Goal: Task Accomplishment & Management: Complete application form

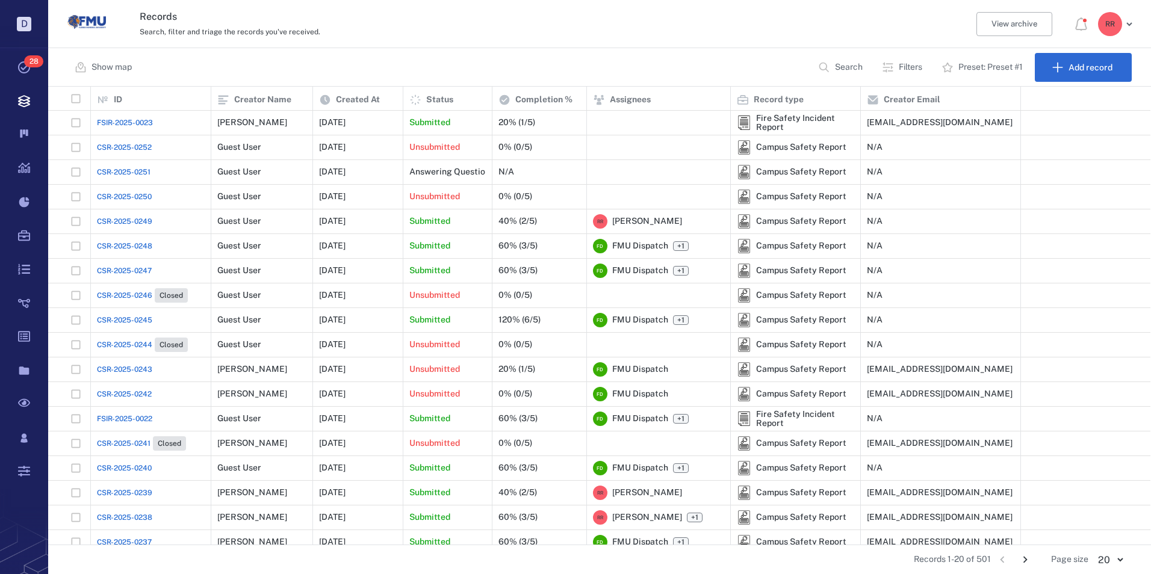
click at [132, 121] on span "FSIR-2025-0023" at bounding box center [125, 122] width 56 height 11
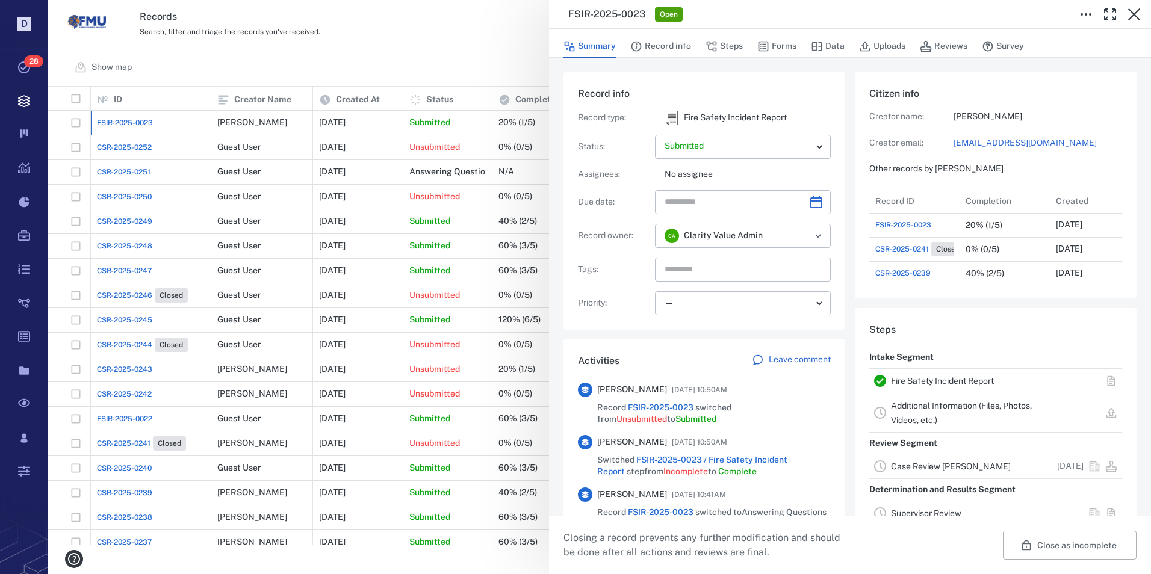
scroll to position [530, 230]
click at [918, 380] on link "Fire Safety Incident Report" at bounding box center [942, 381] width 103 height 10
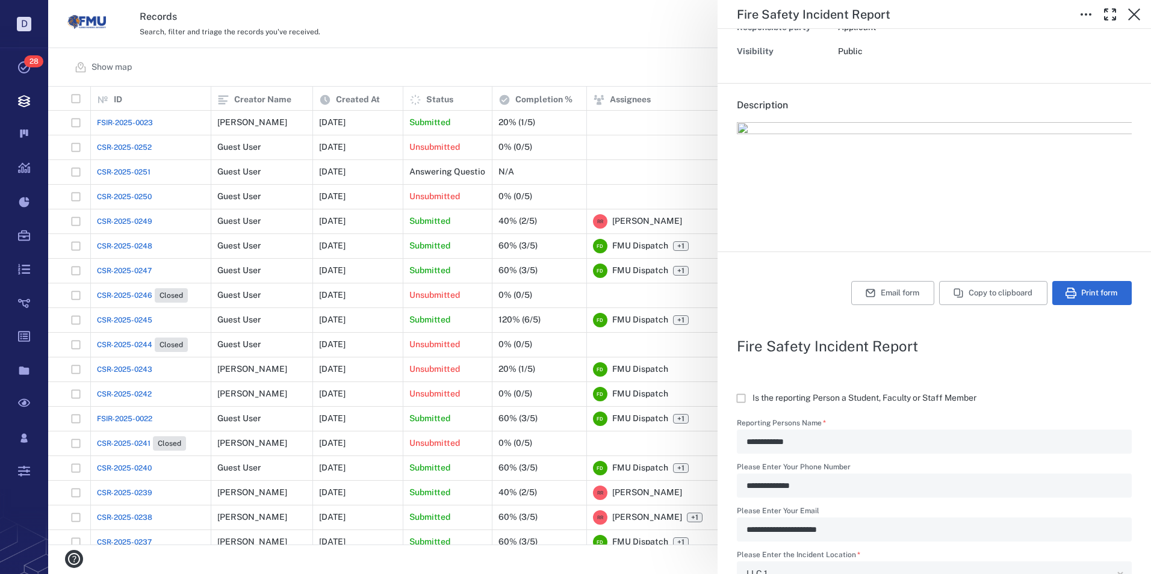
scroll to position [60, 0]
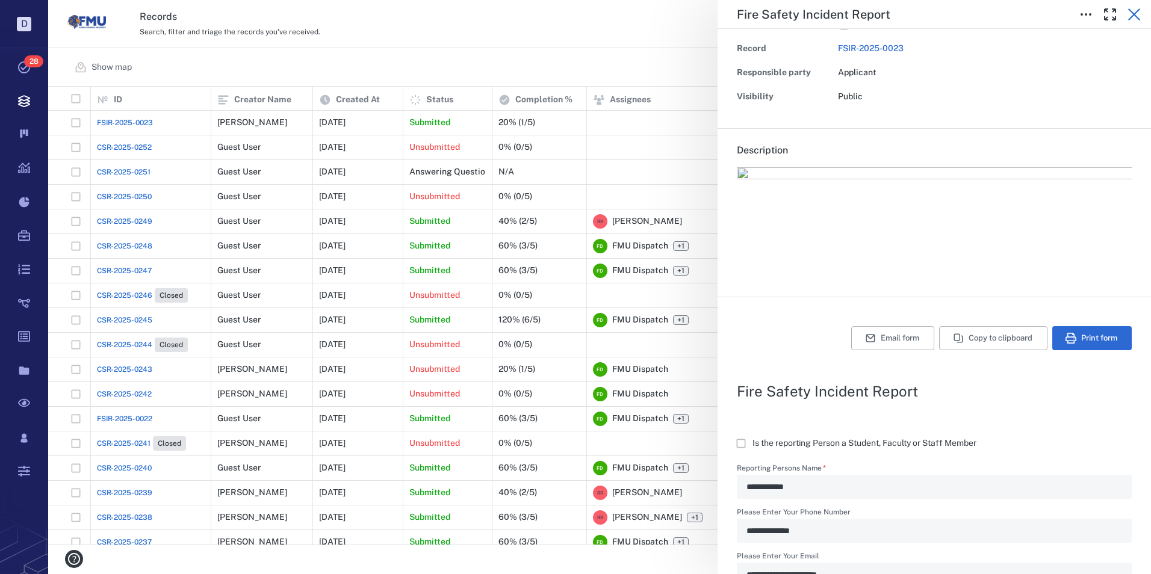
click at [1134, 16] on icon "button" at bounding box center [1134, 14] width 14 height 14
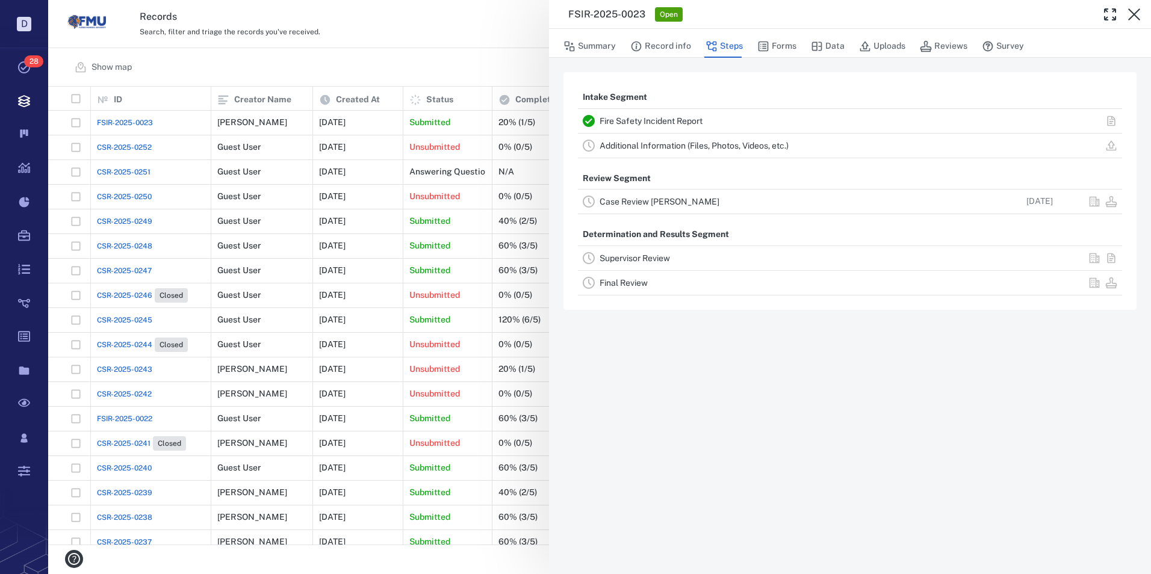
click at [604, 202] on link "Case Review [PERSON_NAME]" at bounding box center [659, 202] width 120 height 10
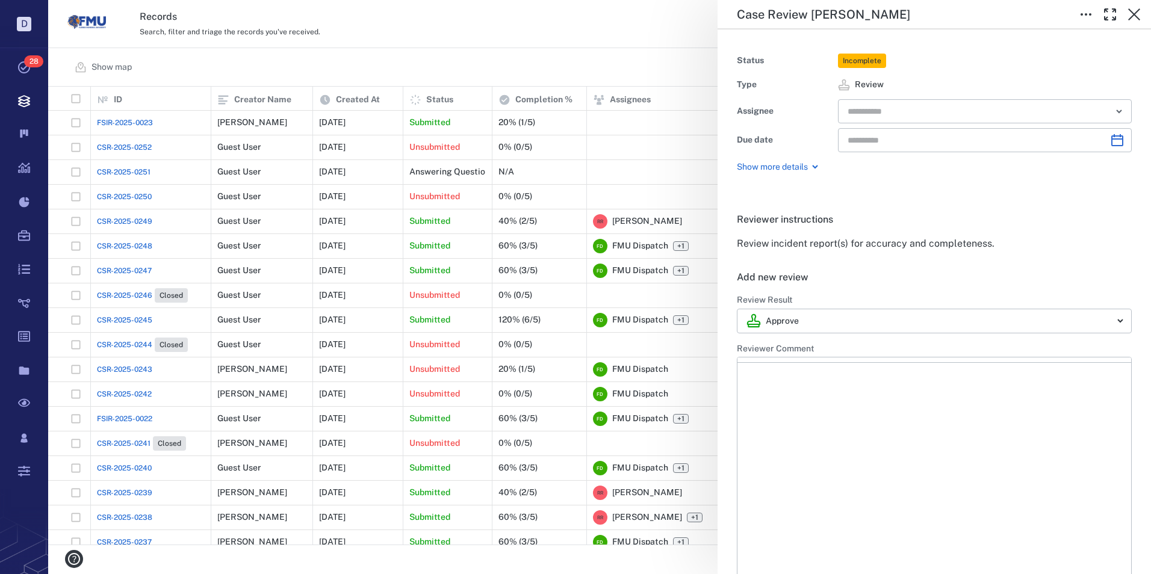
type input "**********"
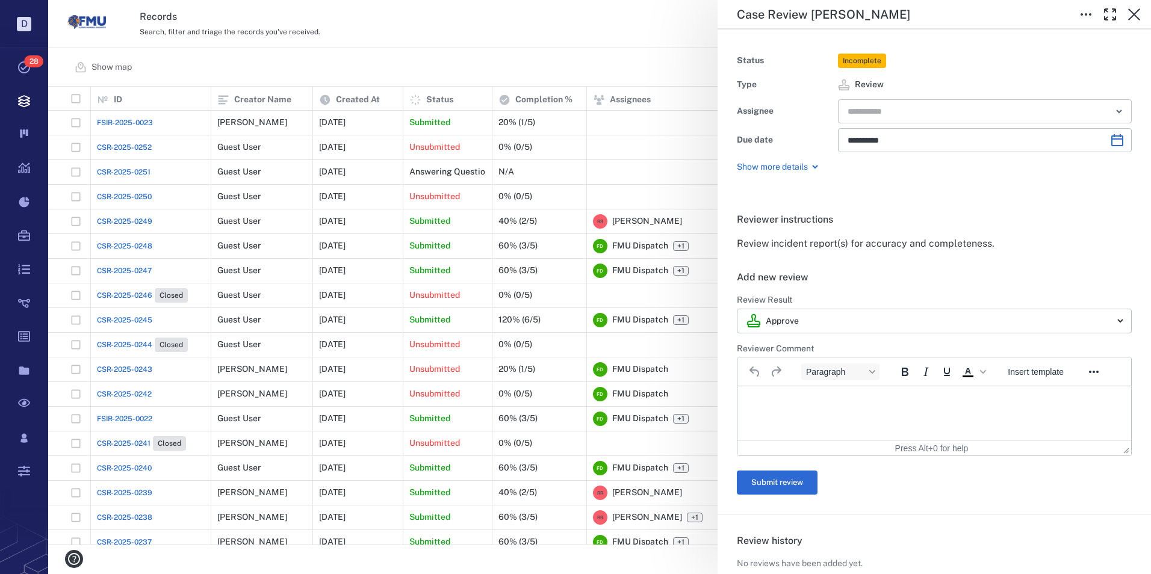
click at [910, 111] on input "text" at bounding box center [970, 111] width 249 height 17
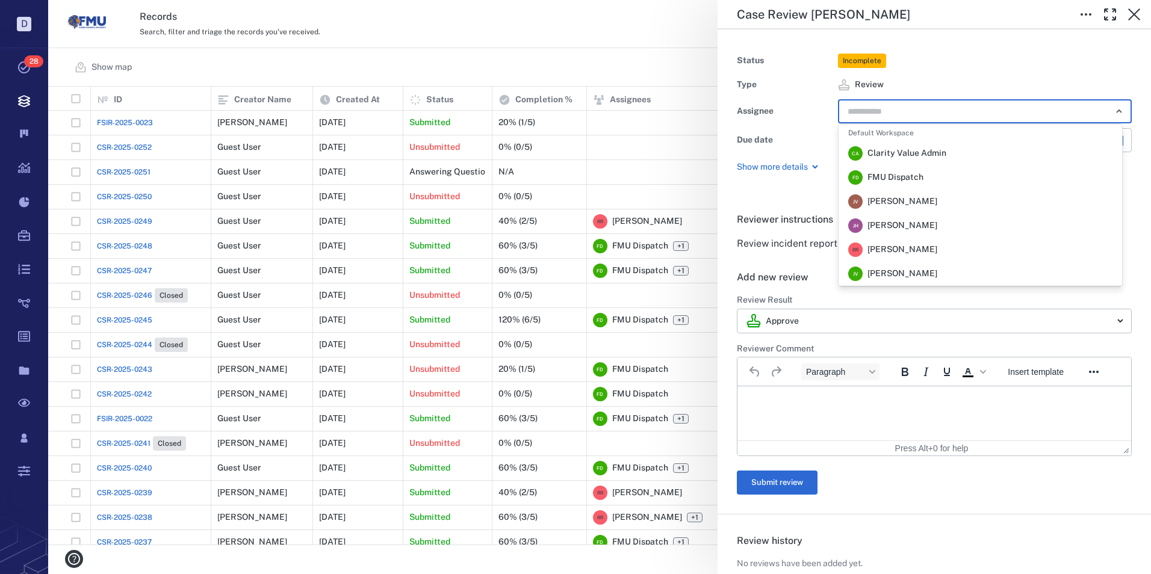
click at [897, 252] on span "[PERSON_NAME]" at bounding box center [902, 250] width 70 height 12
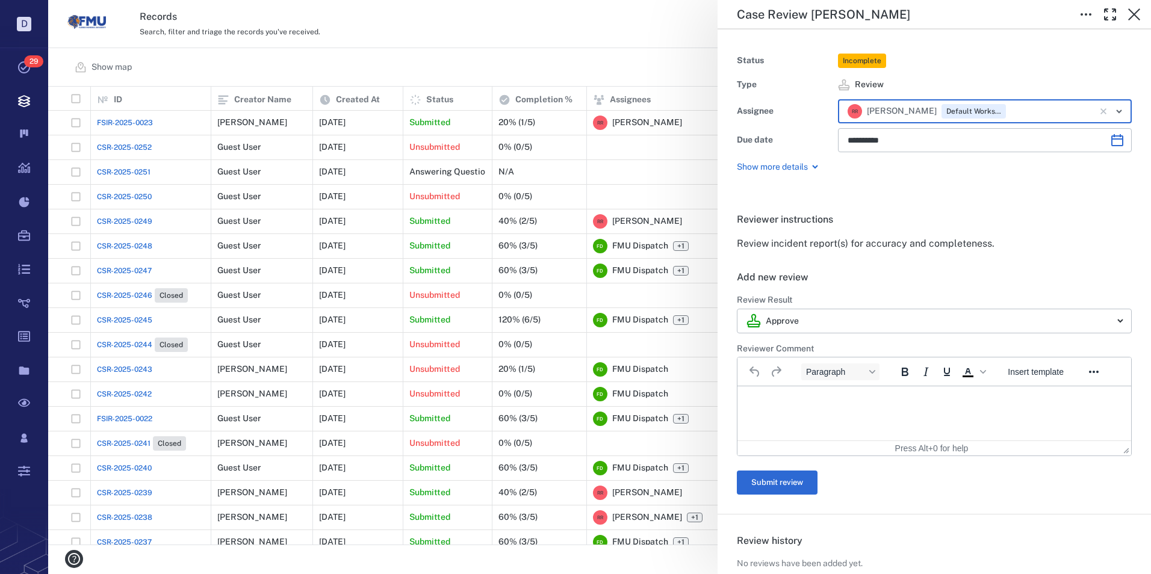
click at [800, 402] on p "Rich Text Area. Press ALT-0 for help." at bounding box center [933, 401] width 373 height 11
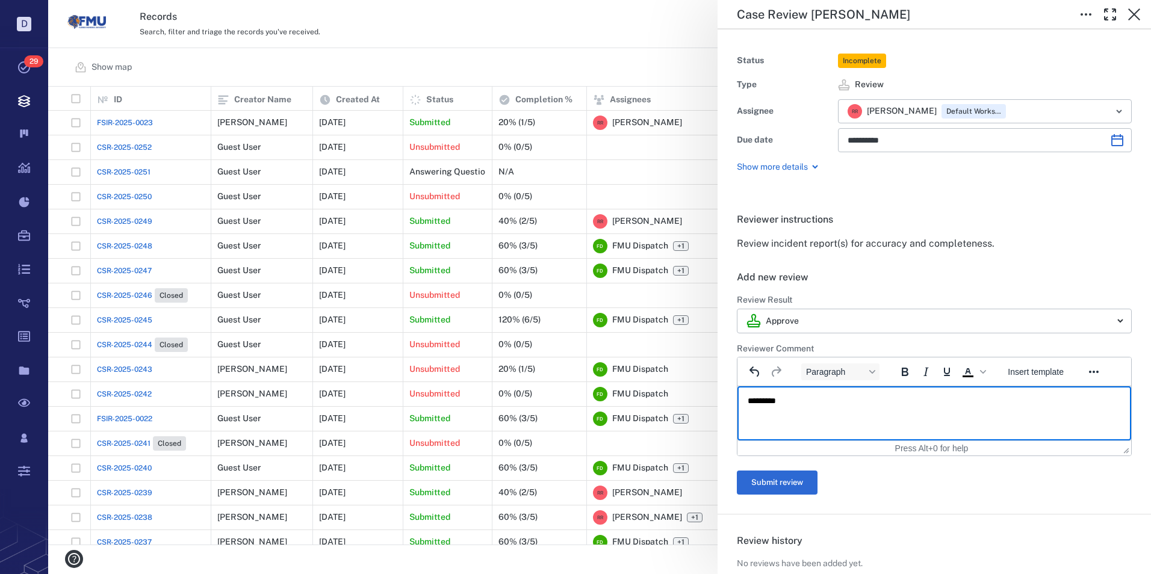
click at [867, 416] on html "*********" at bounding box center [934, 401] width 394 height 30
click at [790, 485] on button "Submit review" at bounding box center [777, 483] width 81 height 24
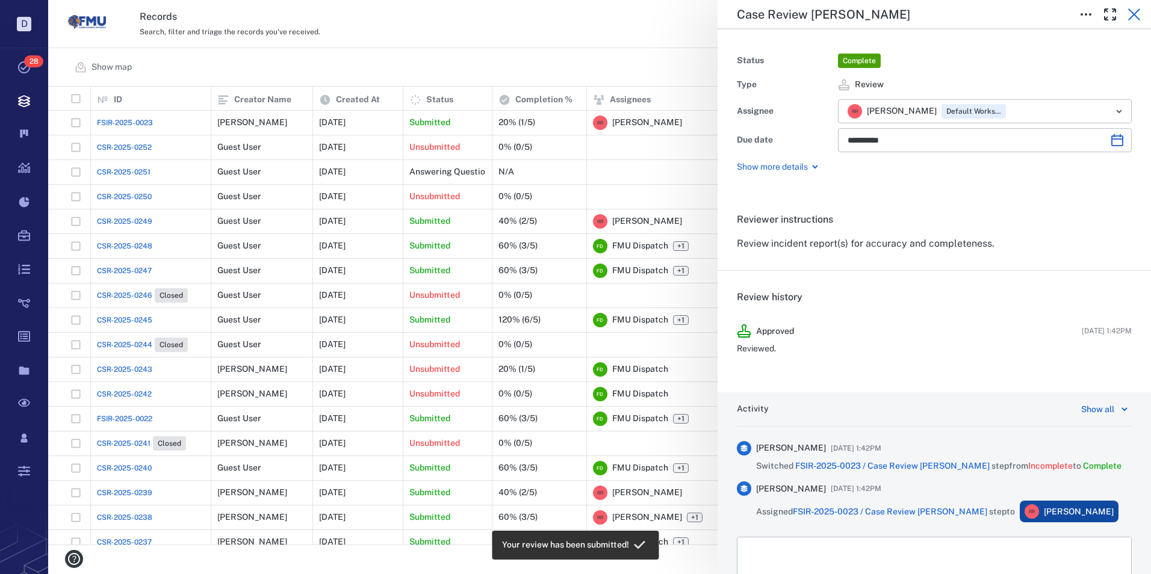
click at [1133, 16] on icon "button" at bounding box center [1134, 14] width 12 height 12
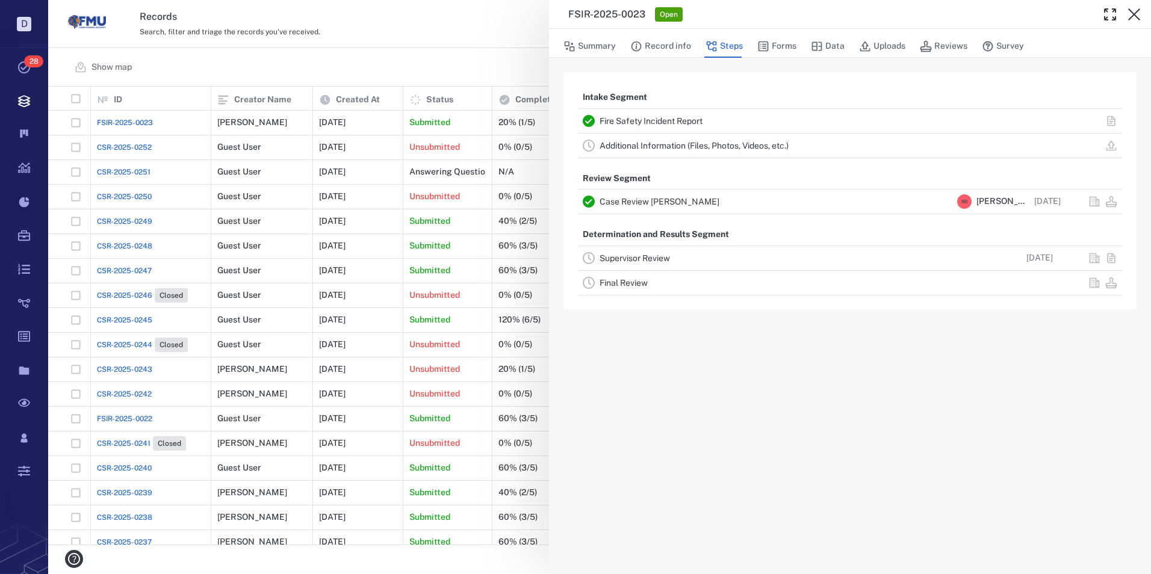
click at [678, 116] on link "Fire Safety Incident Report" at bounding box center [650, 121] width 103 height 10
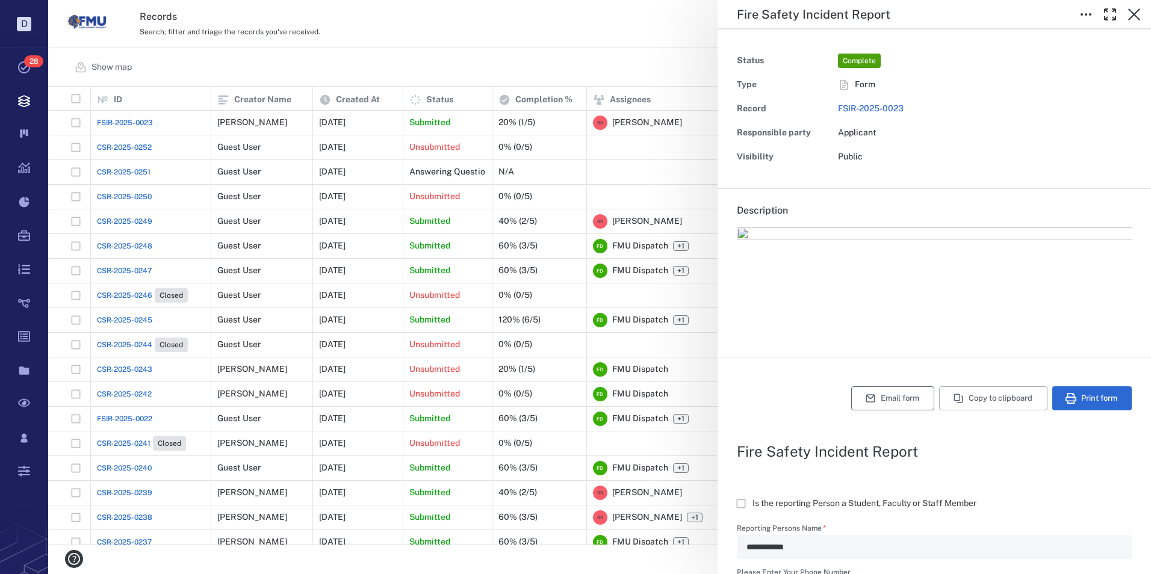
click at [880, 399] on button "Email form" at bounding box center [892, 398] width 83 height 24
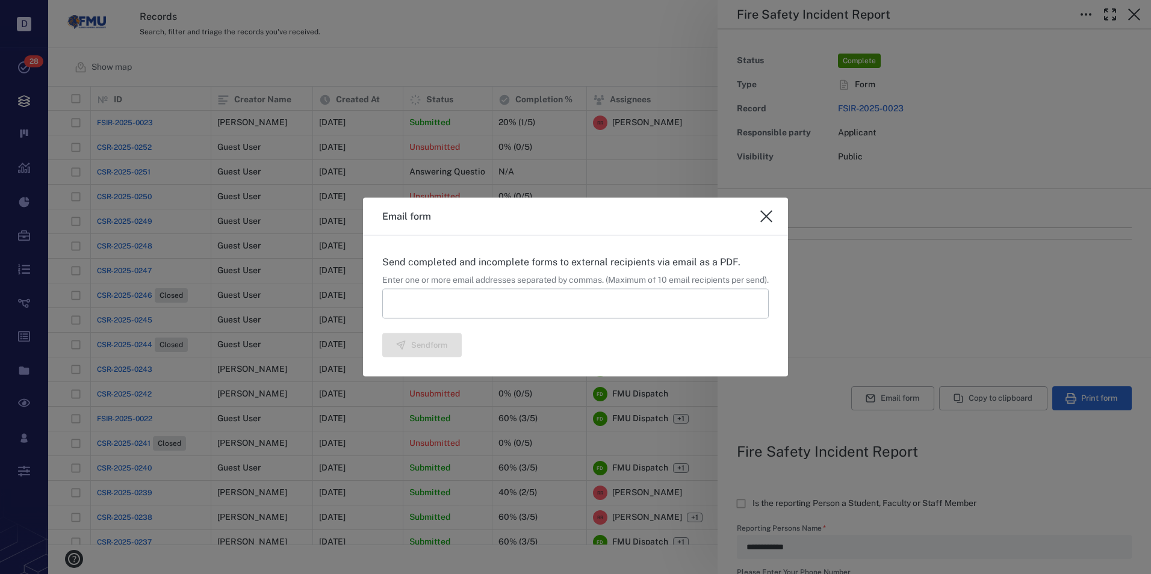
click at [430, 299] on input at bounding box center [575, 303] width 386 height 30
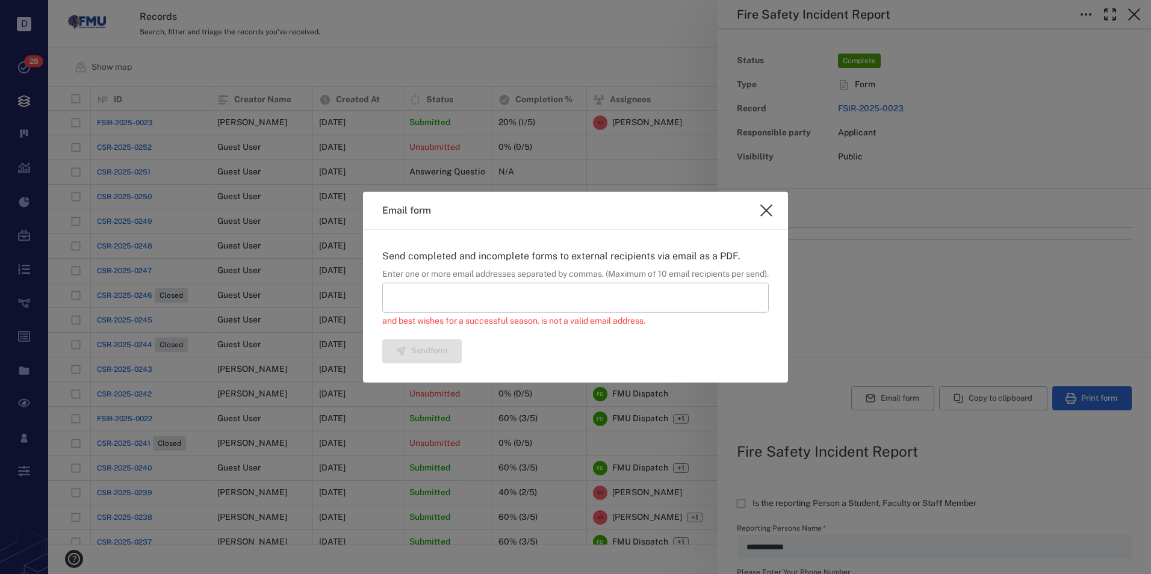
click at [471, 284] on input at bounding box center [575, 298] width 386 height 30
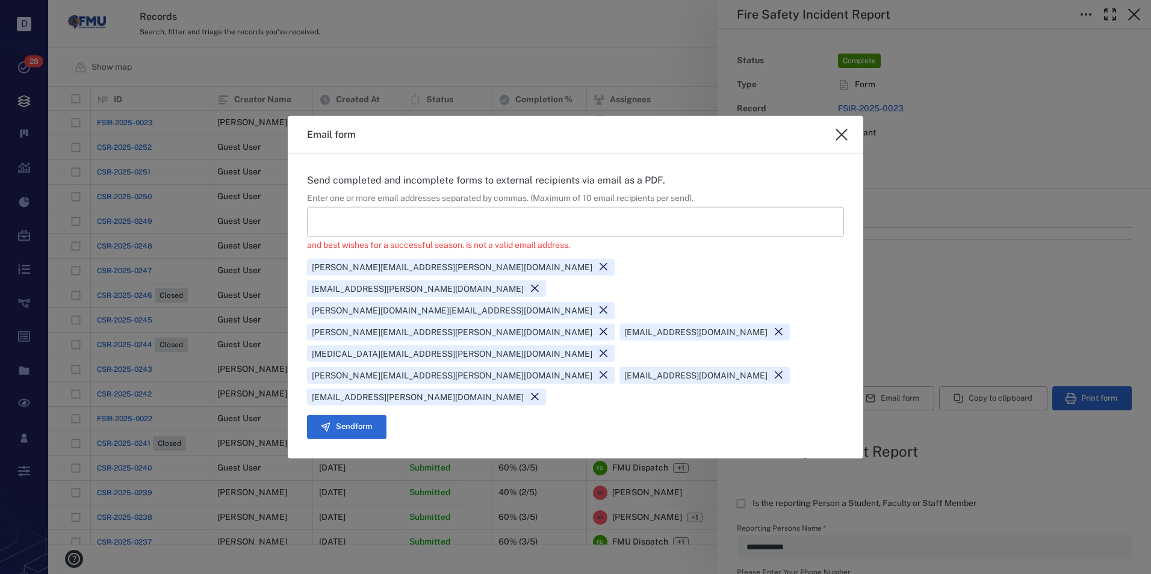
click at [784, 370] on icon at bounding box center [778, 375] width 11 height 11
click at [356, 415] on button "Send form" at bounding box center [346, 427] width 79 height 24
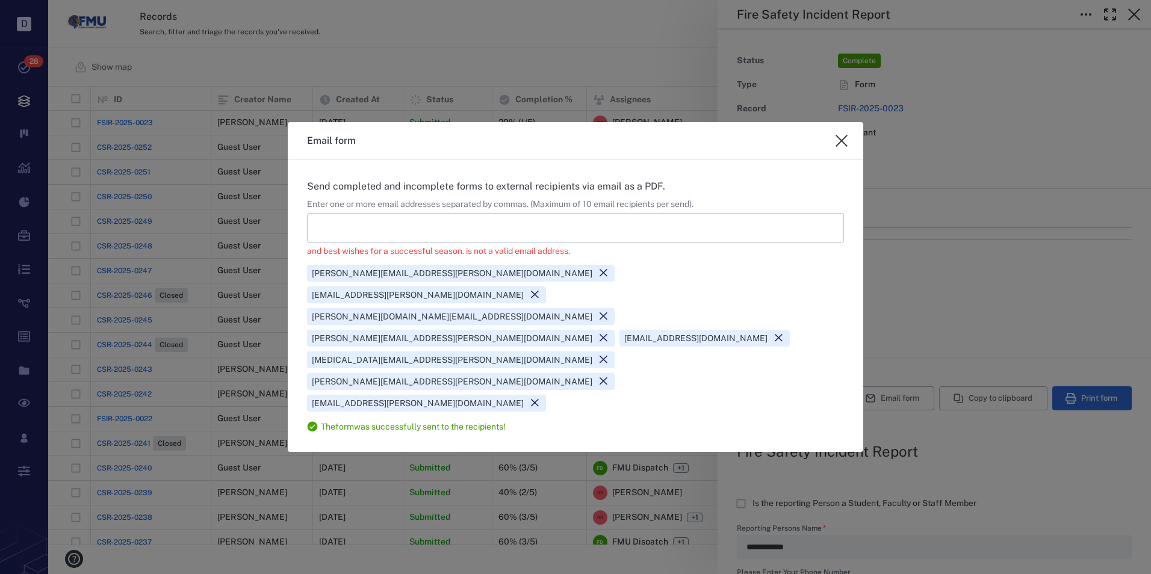
click at [841, 147] on icon "close" at bounding box center [841, 141] width 12 height 12
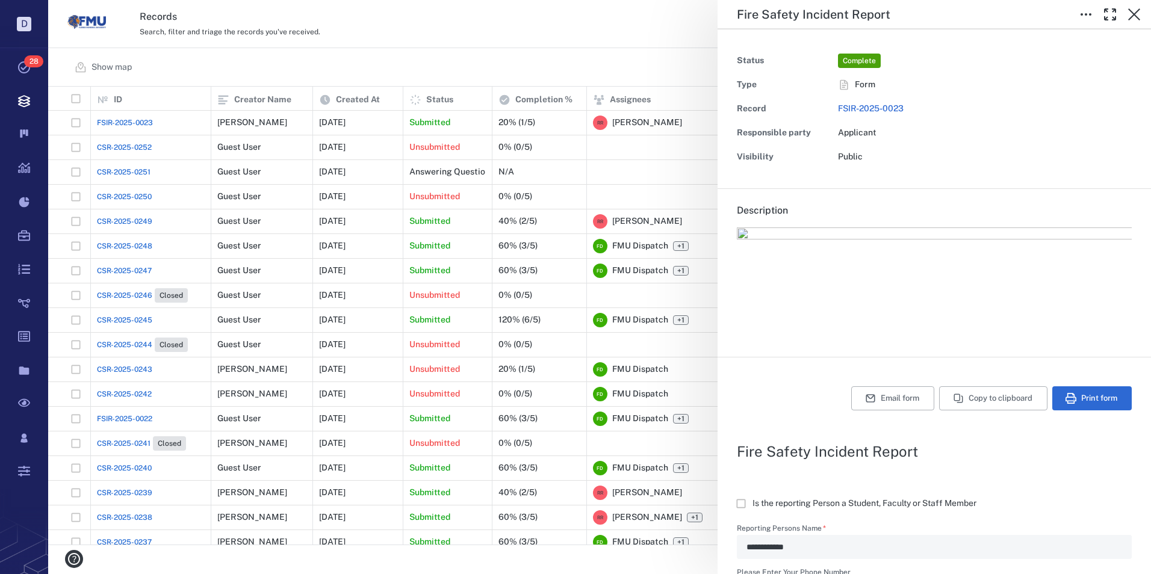
type textarea "*"
click at [1136, 10] on icon "button" at bounding box center [1134, 14] width 14 height 14
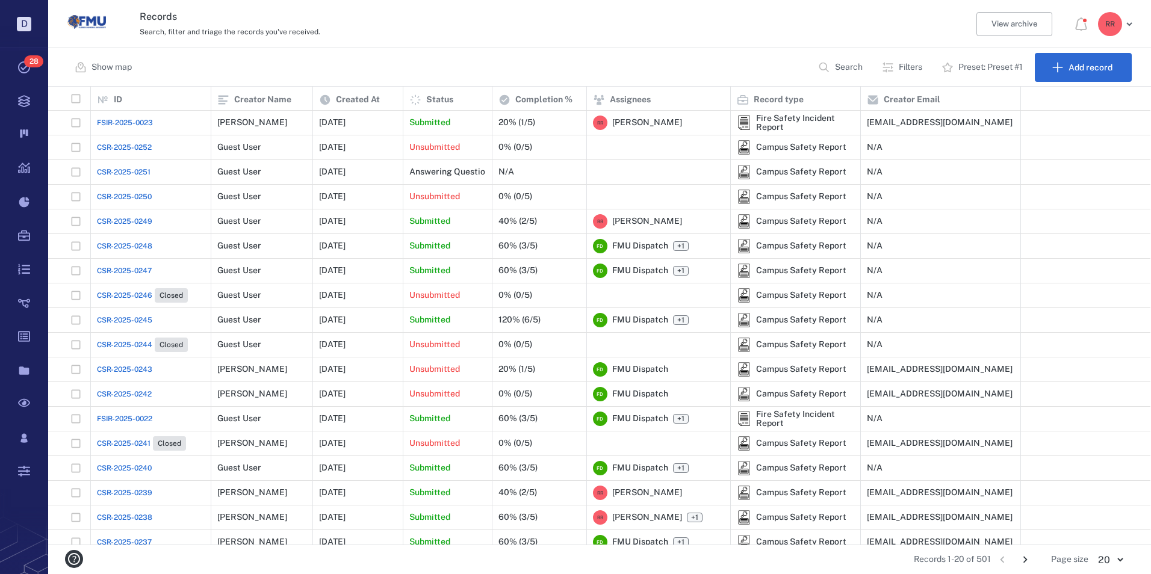
click at [114, 120] on span "FSIR-2025-0023" at bounding box center [125, 122] width 56 height 11
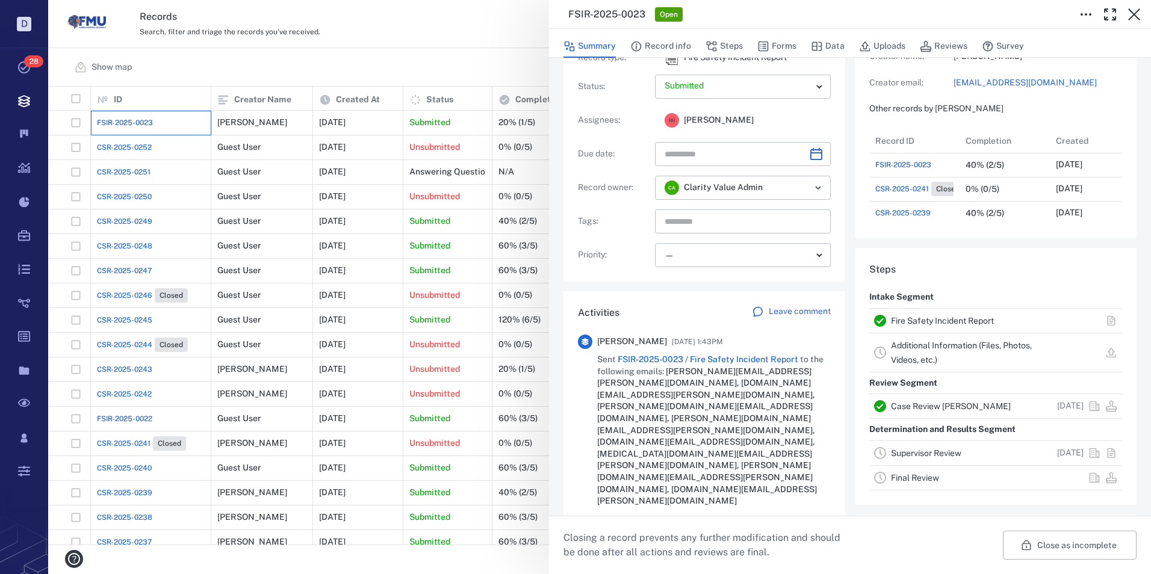
scroll to position [120, 0]
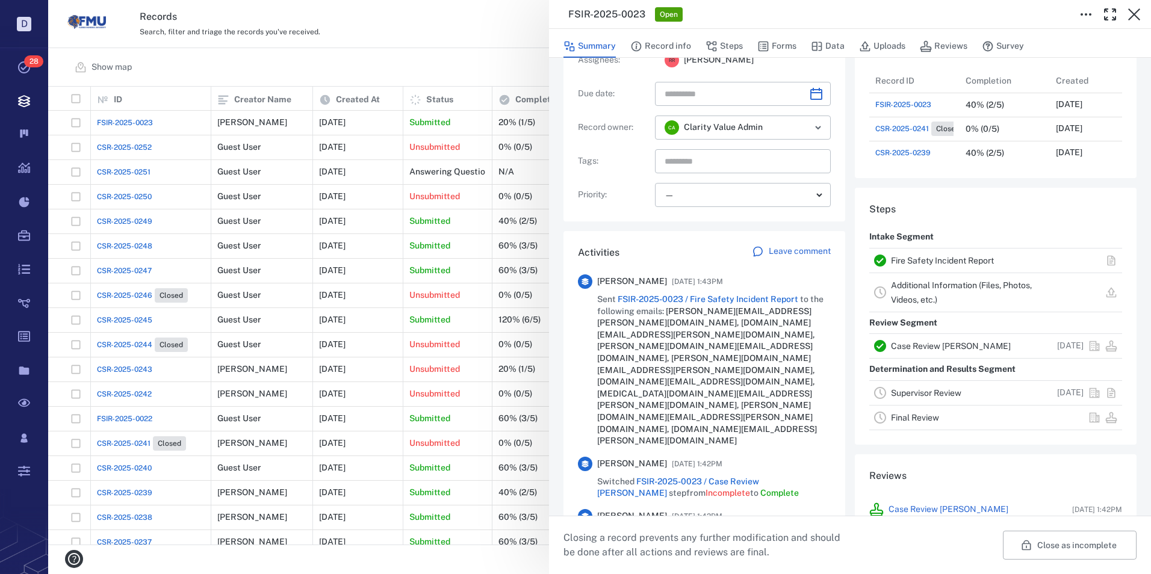
click at [925, 393] on link "Supervisor Review" at bounding box center [926, 393] width 70 height 10
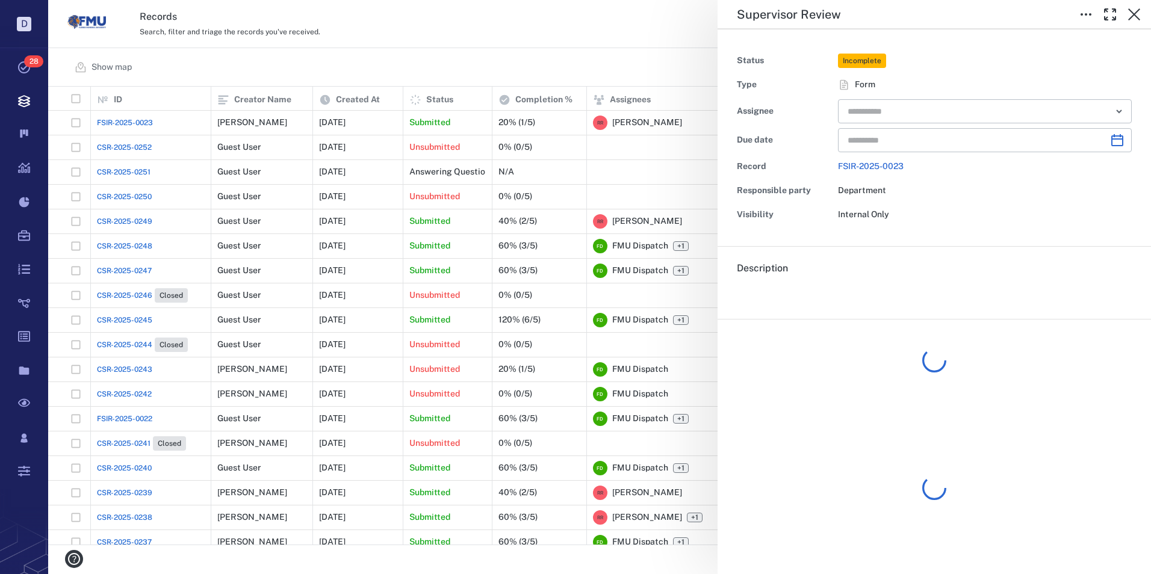
type input "**********"
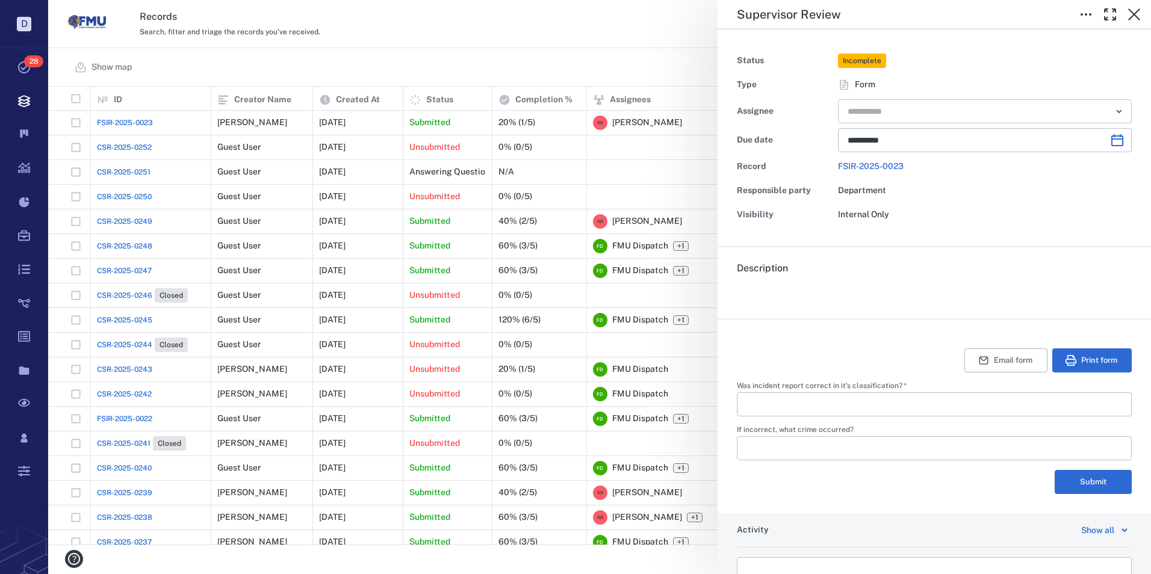
click at [905, 104] on input "text" at bounding box center [970, 111] width 249 height 17
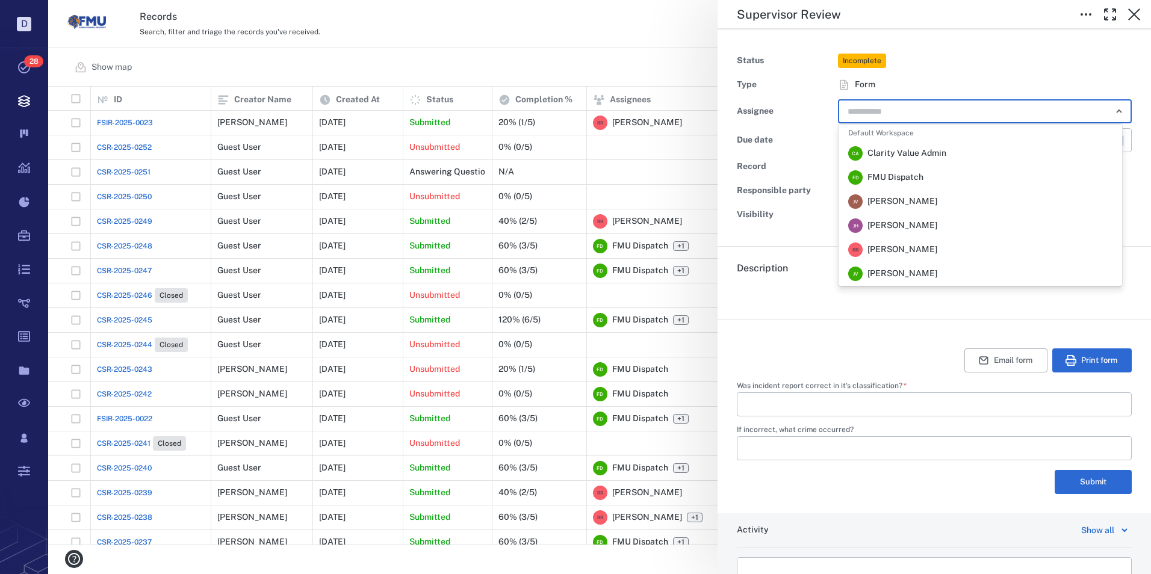
click at [883, 252] on span "[PERSON_NAME]" at bounding box center [902, 250] width 70 height 12
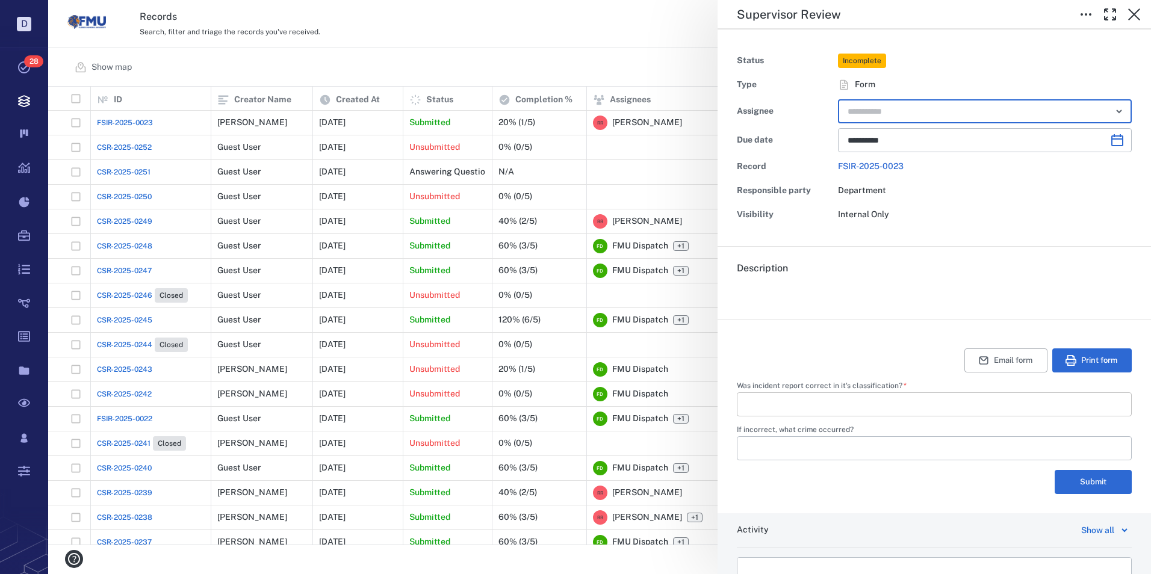
click at [839, 404] on input "Was incident report correct in it's classification?   *" at bounding box center [934, 404] width 376 height 24
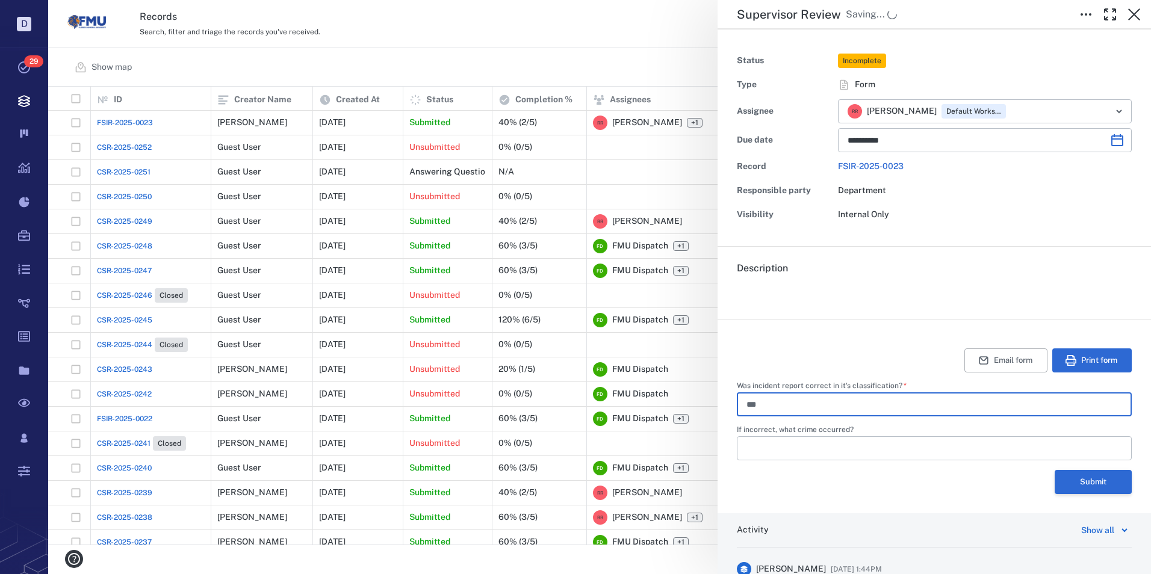
type input "***"
click at [1071, 482] on button "Submit" at bounding box center [1092, 482] width 77 height 24
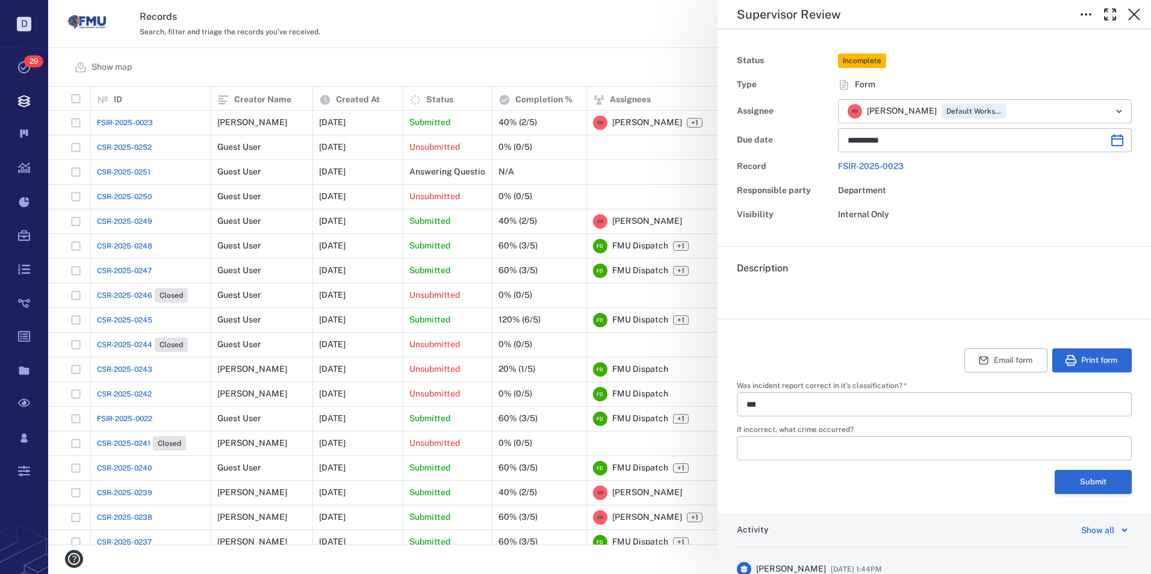
click at [1082, 480] on button "Submit" at bounding box center [1092, 482] width 77 height 24
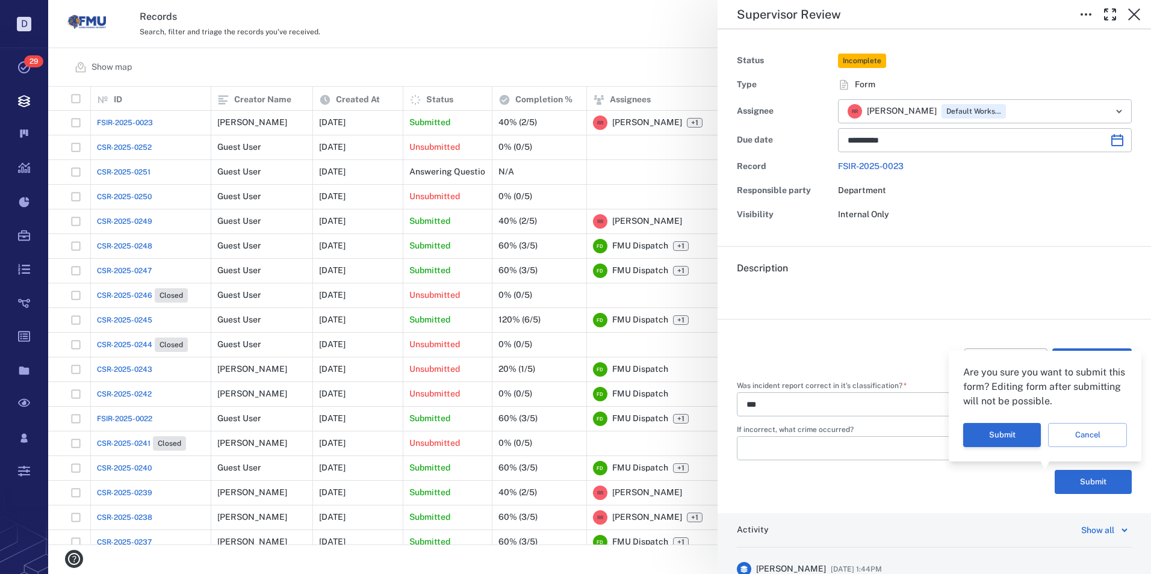
click at [1013, 435] on button "Submit" at bounding box center [1002, 435] width 78 height 24
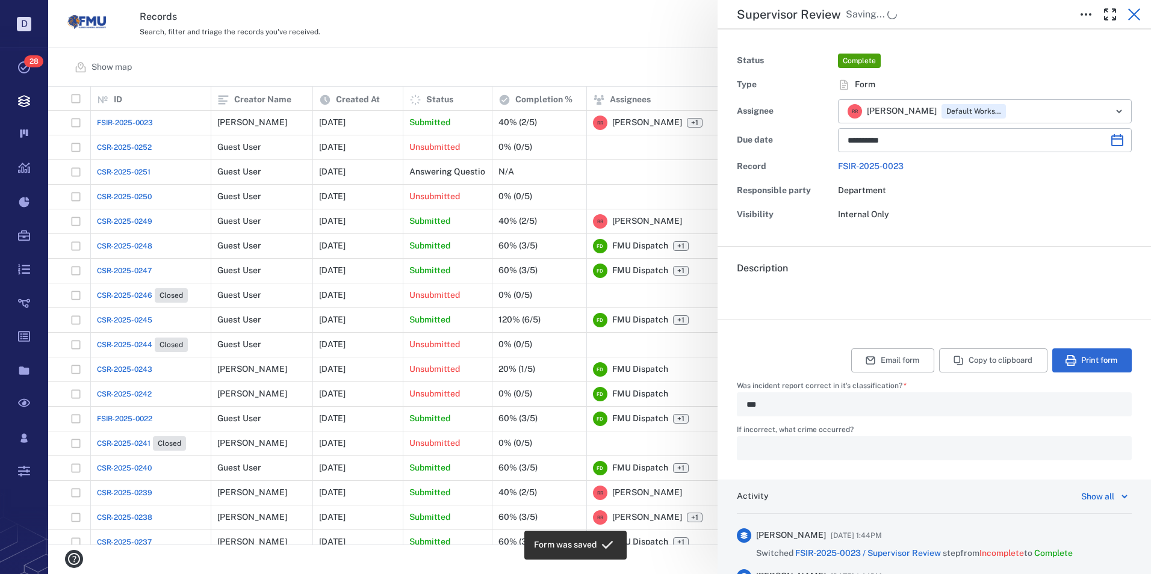
click at [1133, 14] on icon "button" at bounding box center [1134, 14] width 12 height 12
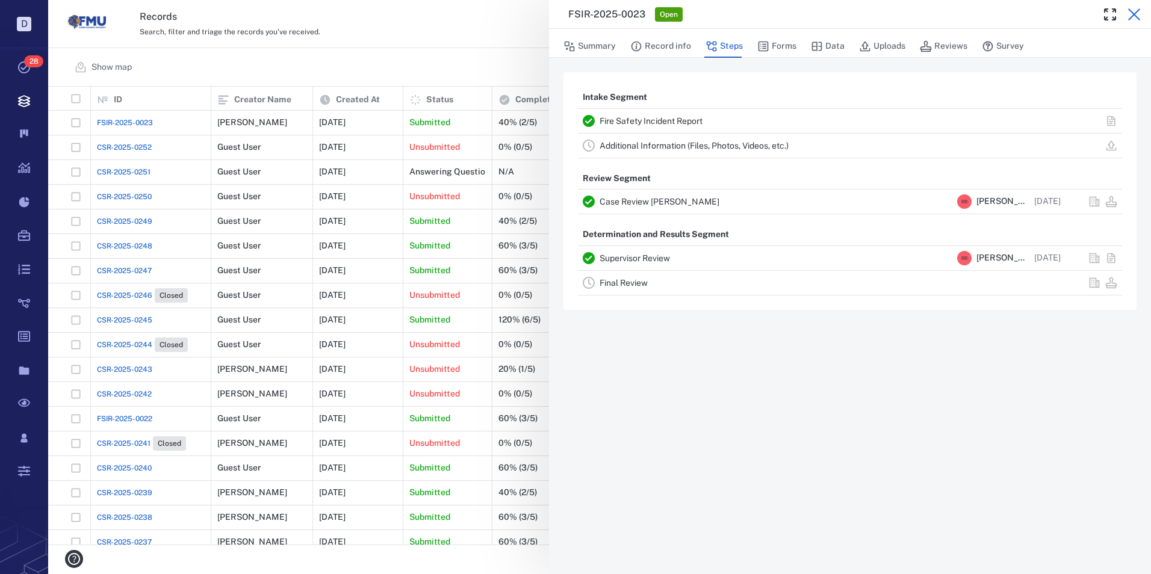
click at [1131, 8] on icon "button" at bounding box center [1134, 14] width 14 height 14
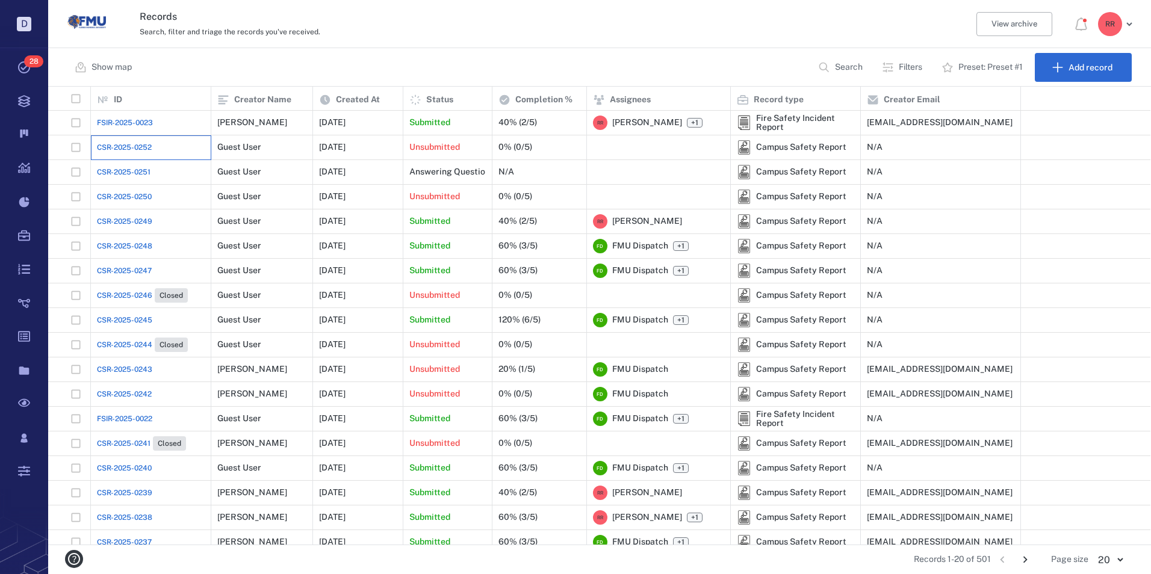
click at [139, 141] on div "CSR-2025-0252" at bounding box center [151, 147] width 108 height 24
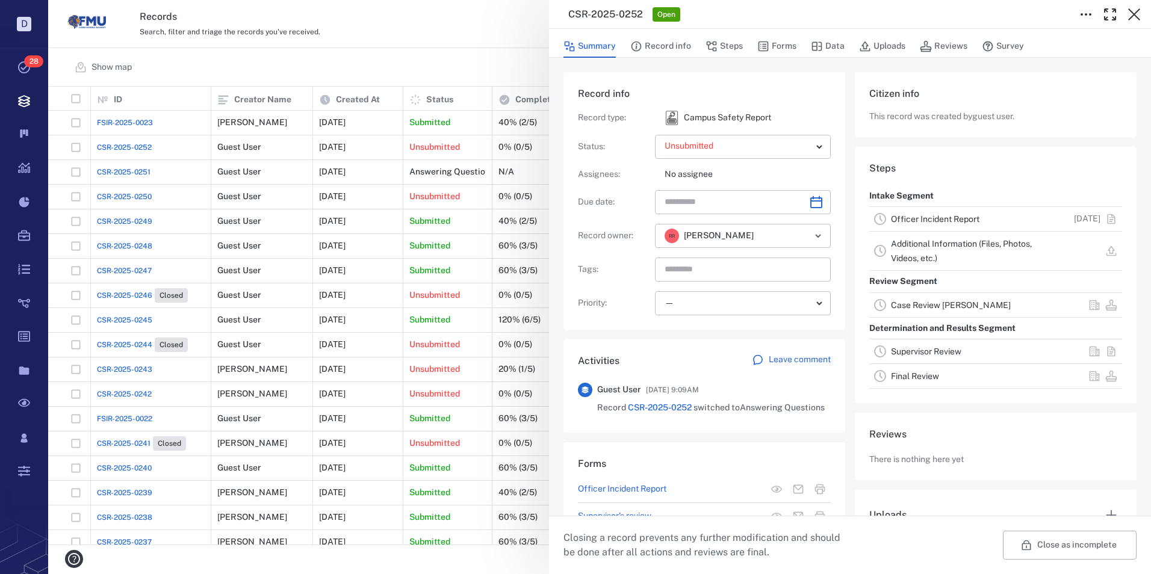
click at [940, 216] on link "Officer Incident Report" at bounding box center [935, 219] width 88 height 10
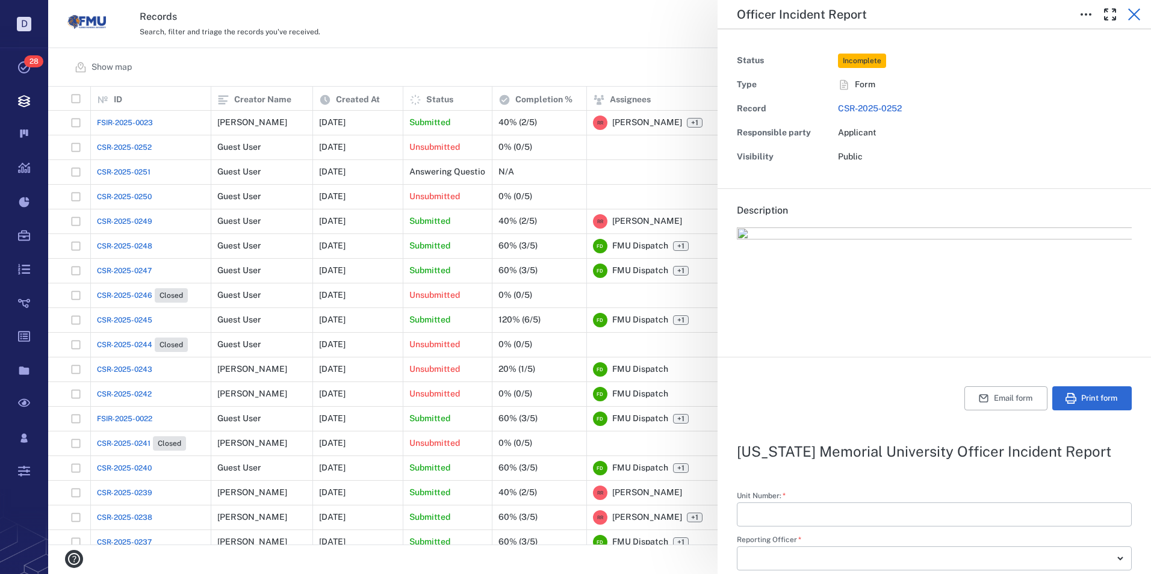
click at [1137, 13] on icon "button" at bounding box center [1134, 14] width 14 height 14
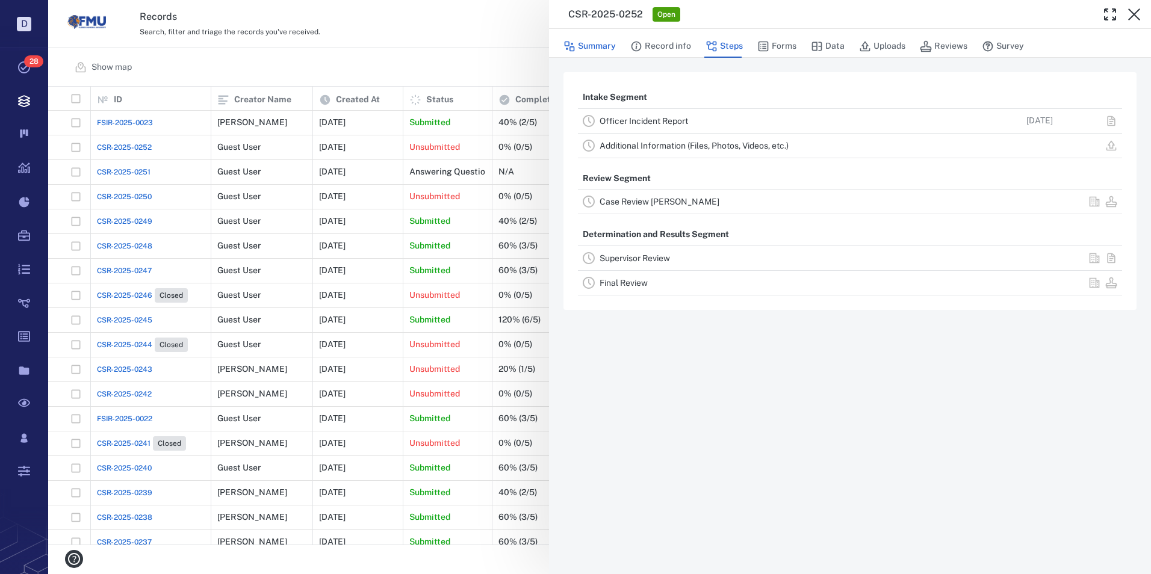
click at [607, 44] on button "Summary" at bounding box center [589, 46] width 52 height 23
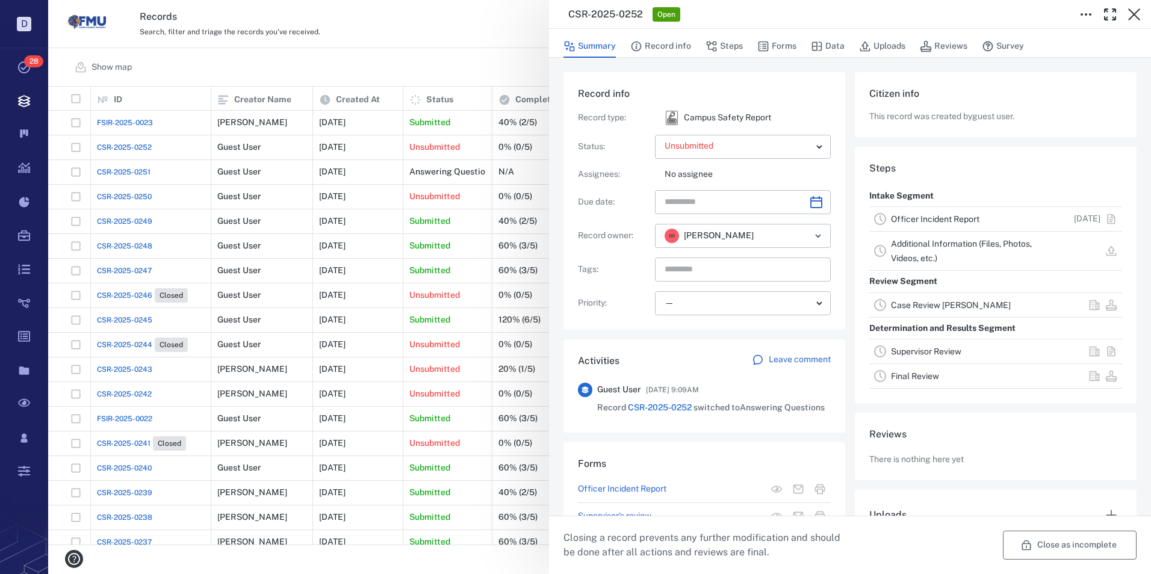
click at [1054, 543] on button "Close as incomplete" at bounding box center [1070, 545] width 134 height 29
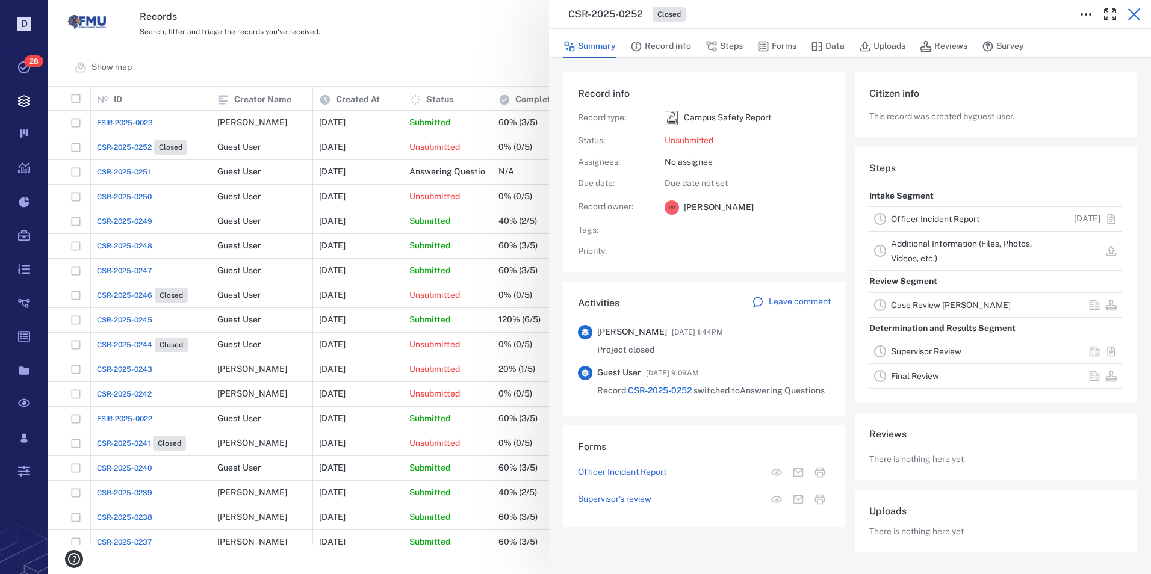
click at [1134, 9] on icon "button" at bounding box center [1134, 14] width 14 height 14
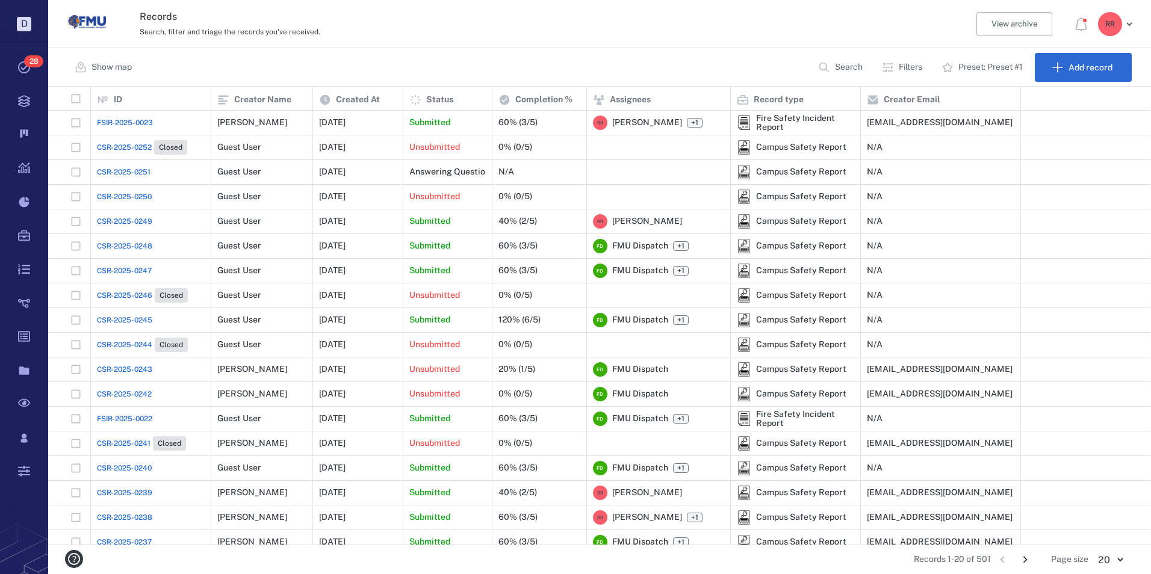
click at [133, 171] on span "CSR-2025-0251" at bounding box center [124, 172] width 54 height 11
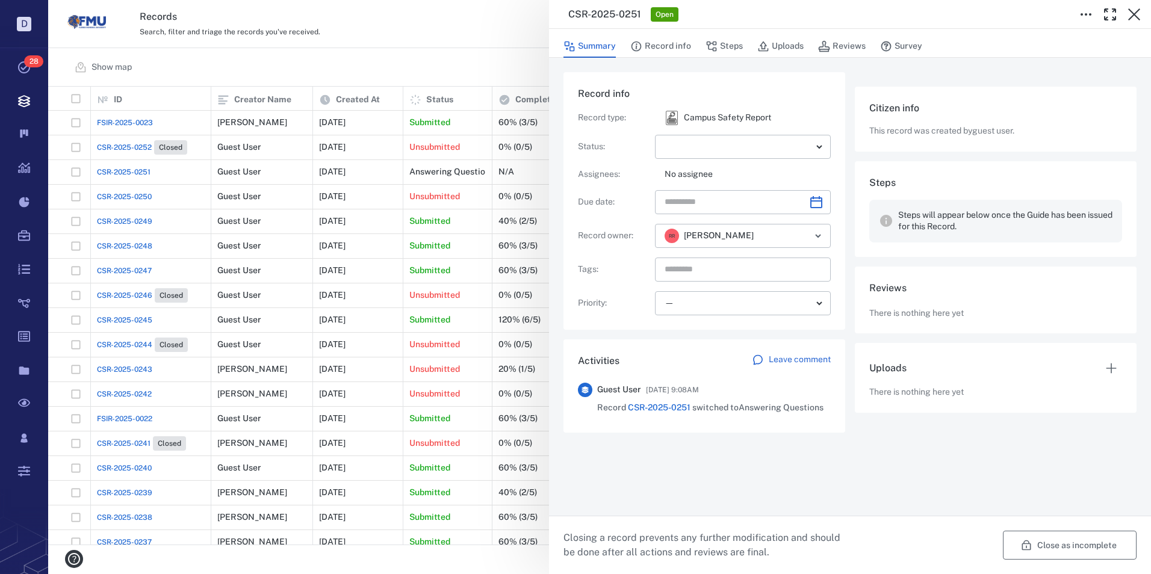
click at [1029, 542] on icon "button" at bounding box center [1026, 545] width 9 height 10
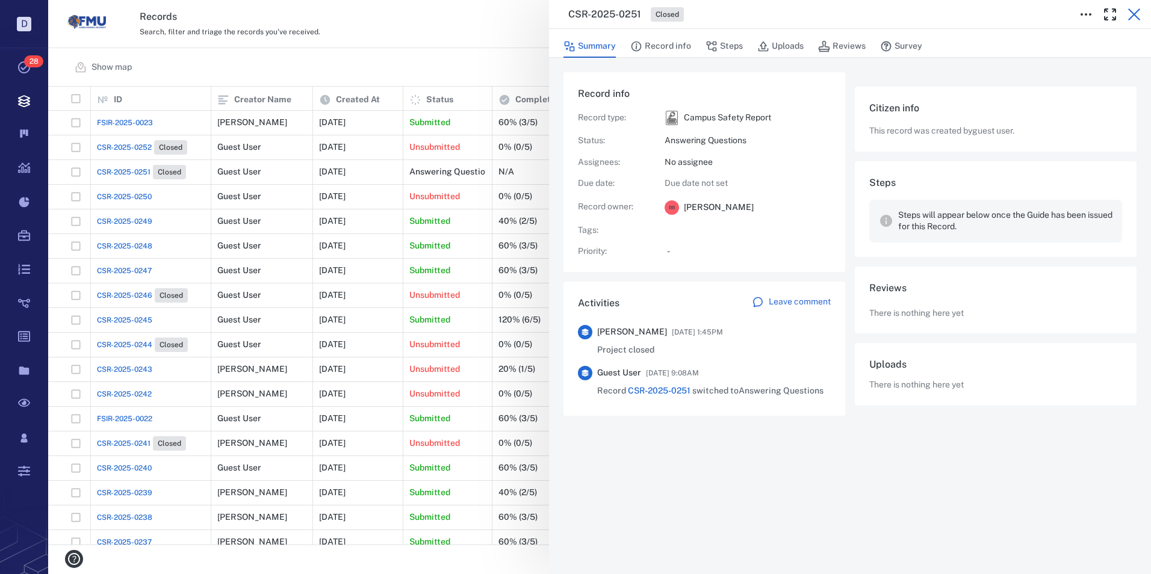
click at [1131, 13] on icon "button" at bounding box center [1134, 14] width 14 height 14
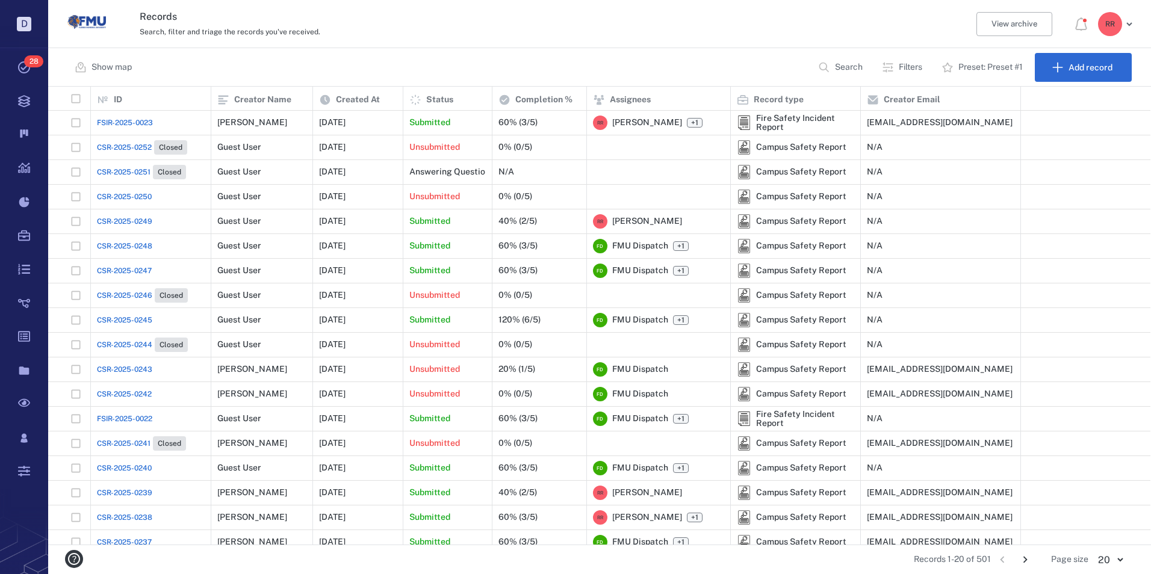
click at [133, 197] on span "CSR-2025-0250" at bounding box center [124, 196] width 55 height 11
click at [137, 196] on span "CSR-2025-0250" at bounding box center [124, 196] width 55 height 11
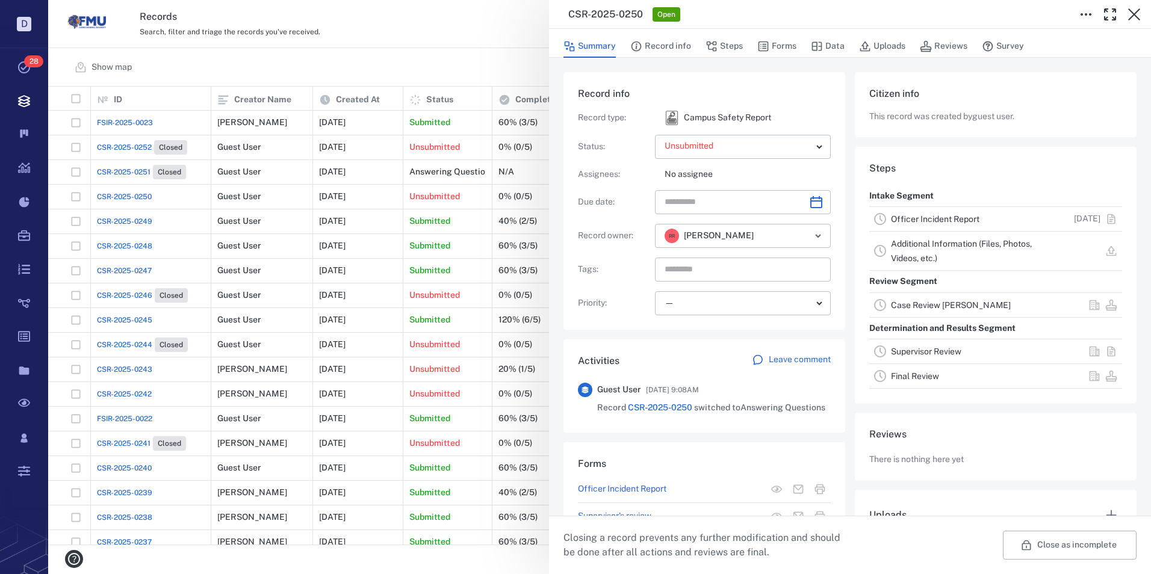
click at [912, 216] on link "Officer Incident Report" at bounding box center [935, 219] width 88 height 10
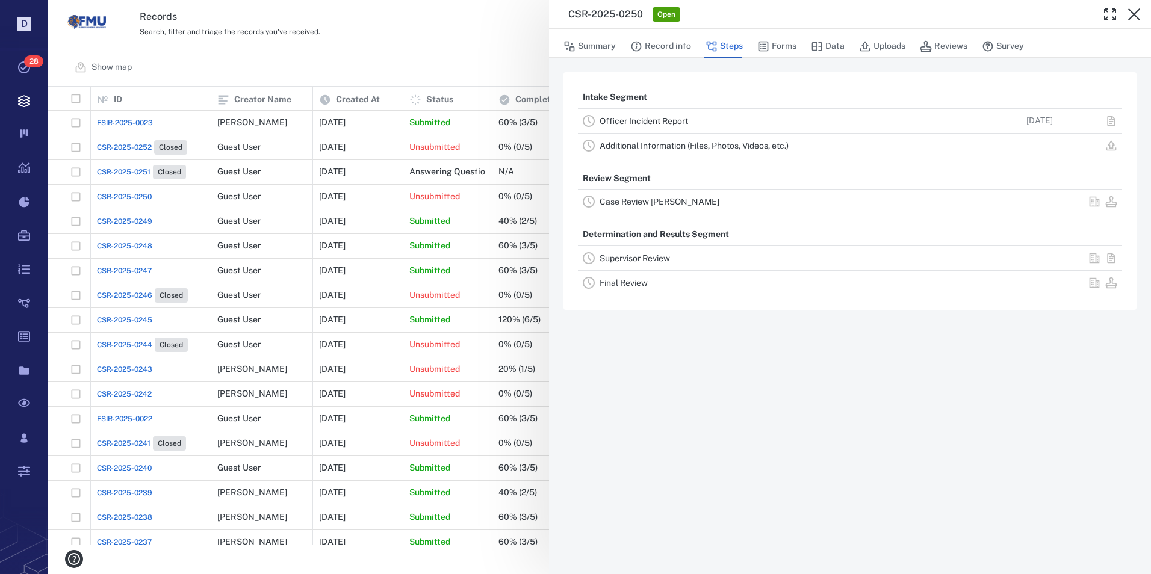
click at [654, 123] on link "Officer Incident Report" at bounding box center [643, 121] width 88 height 10
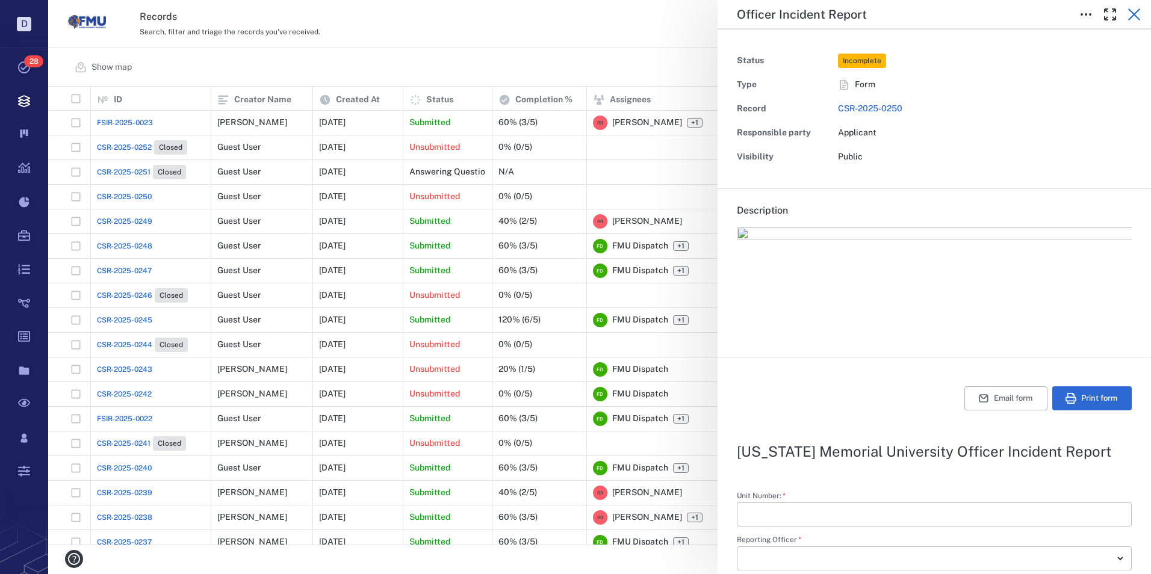
click at [1133, 13] on icon "button" at bounding box center [1134, 14] width 12 height 12
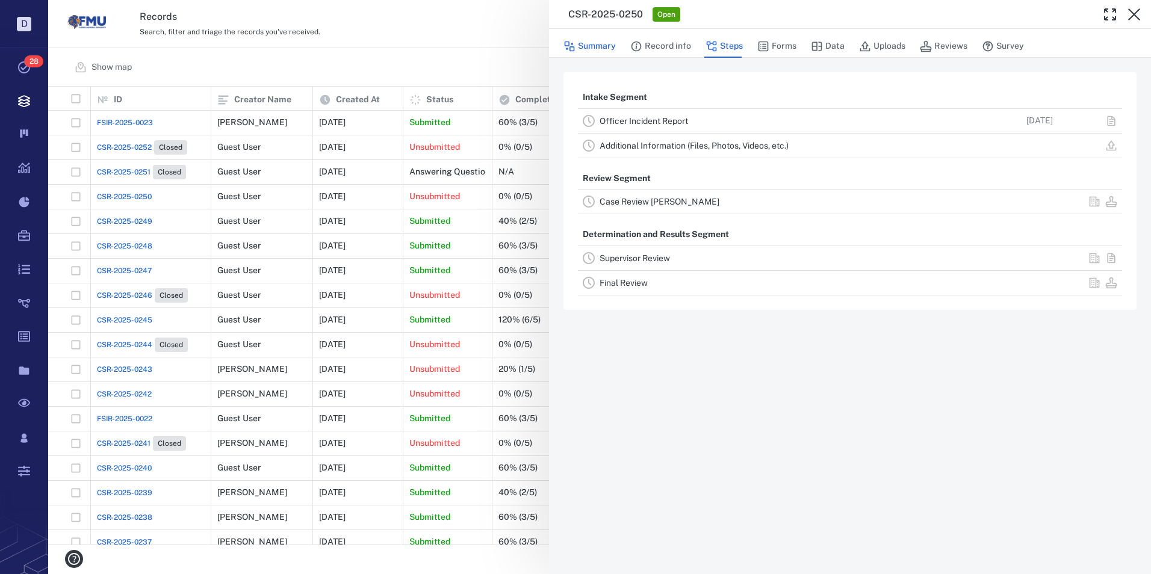
click at [591, 39] on button "Summary" at bounding box center [589, 46] width 52 height 23
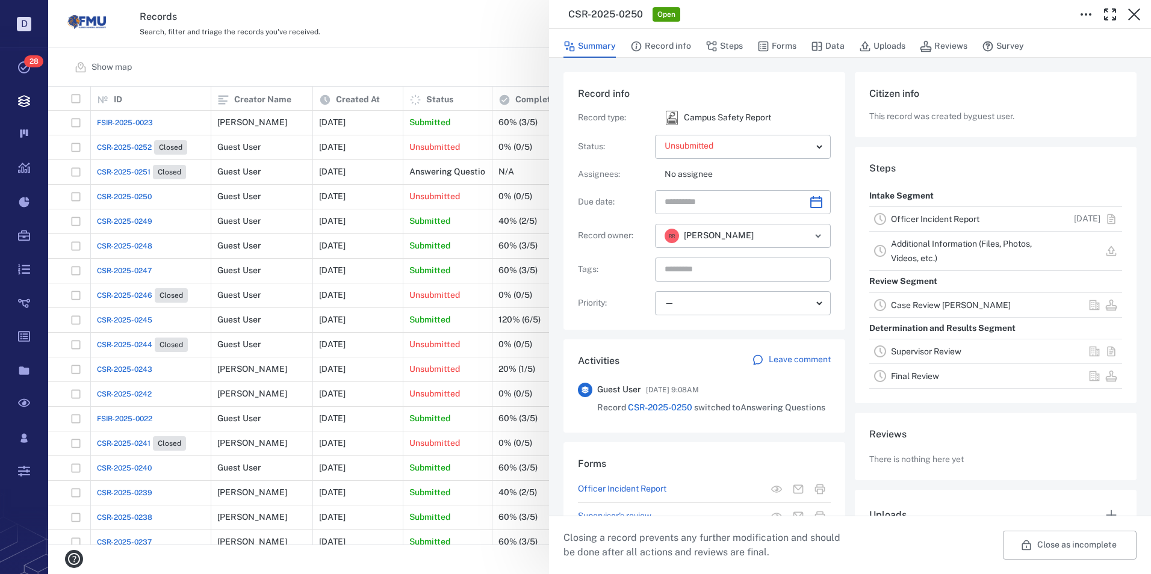
click at [1028, 542] on button "Close as incomplete" at bounding box center [1070, 545] width 134 height 29
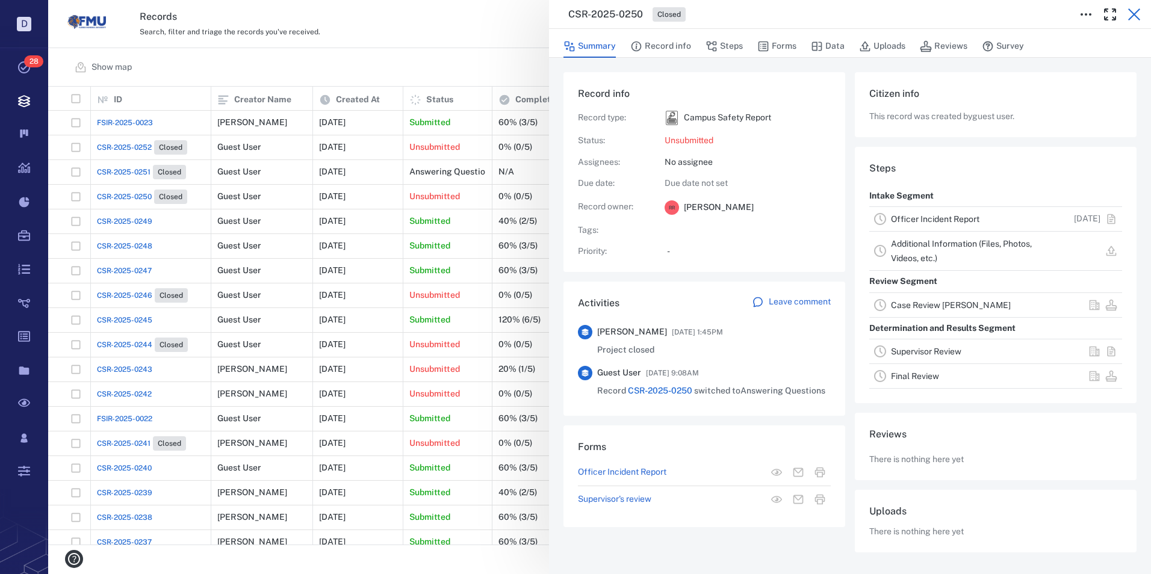
click at [1133, 10] on icon "button" at bounding box center [1134, 14] width 14 height 14
